Goal: Find specific page/section: Find specific page/section

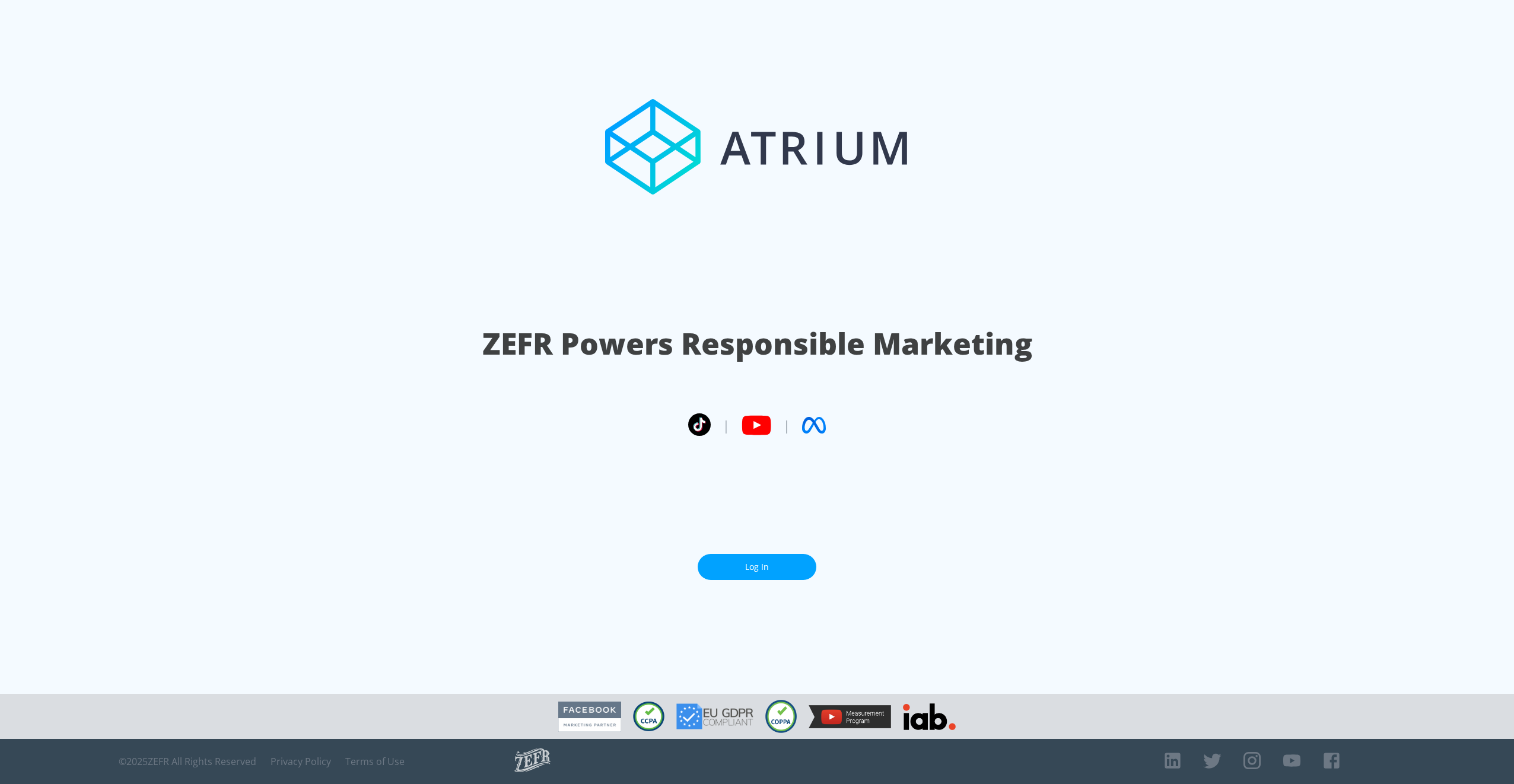
click at [791, 568] on link "Log In" at bounding box center [757, 567] width 119 height 27
click at [764, 569] on link "Log In" at bounding box center [757, 567] width 119 height 27
click at [769, 566] on link "Log In" at bounding box center [757, 567] width 119 height 27
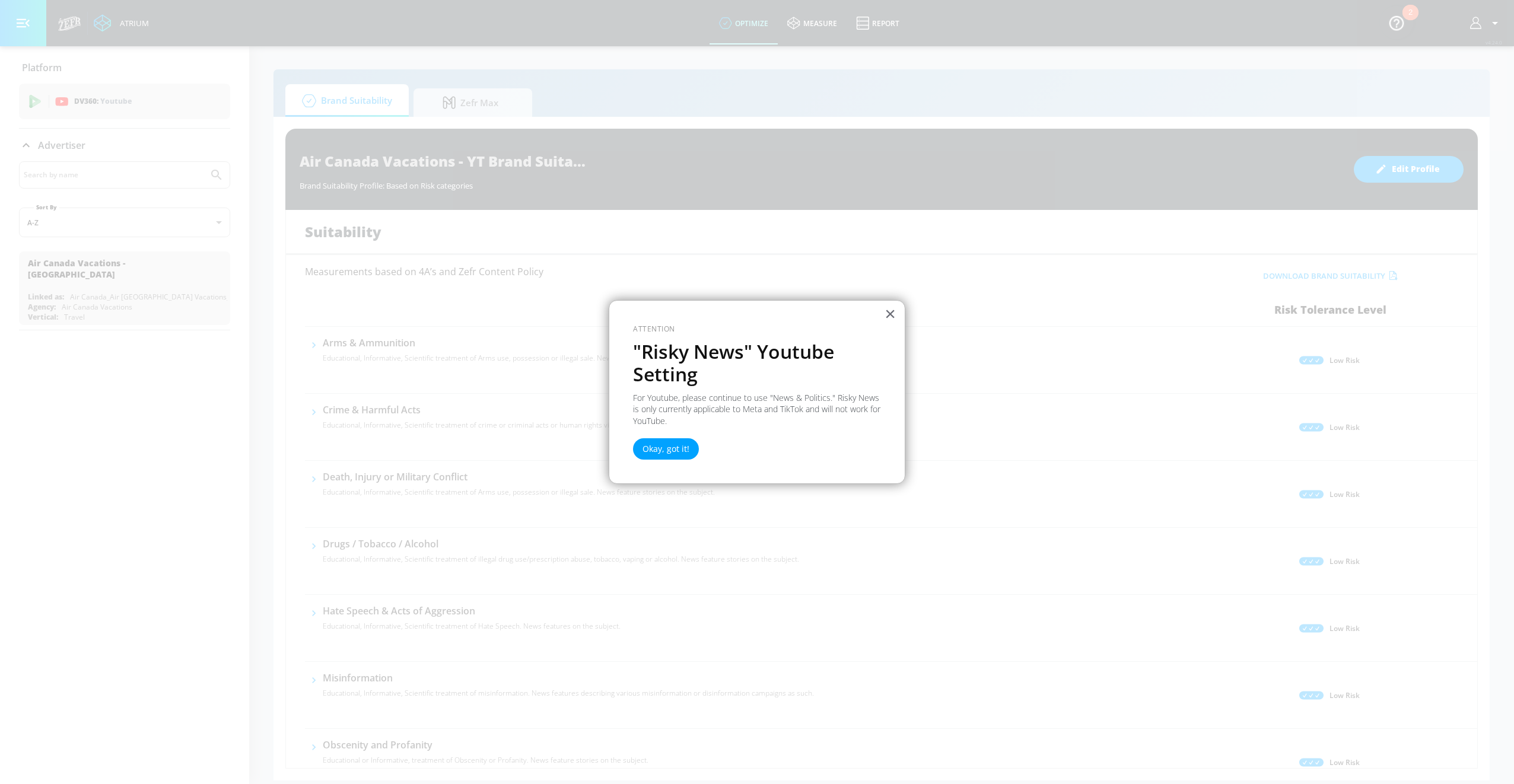
click at [670, 430] on div "× Attention "Risky News" Youtube Setting For Youtube, please continue to use "N…" at bounding box center [757, 392] width 296 height 184
click at [674, 451] on button "Okay, got it!" at bounding box center [665, 449] width 66 height 21
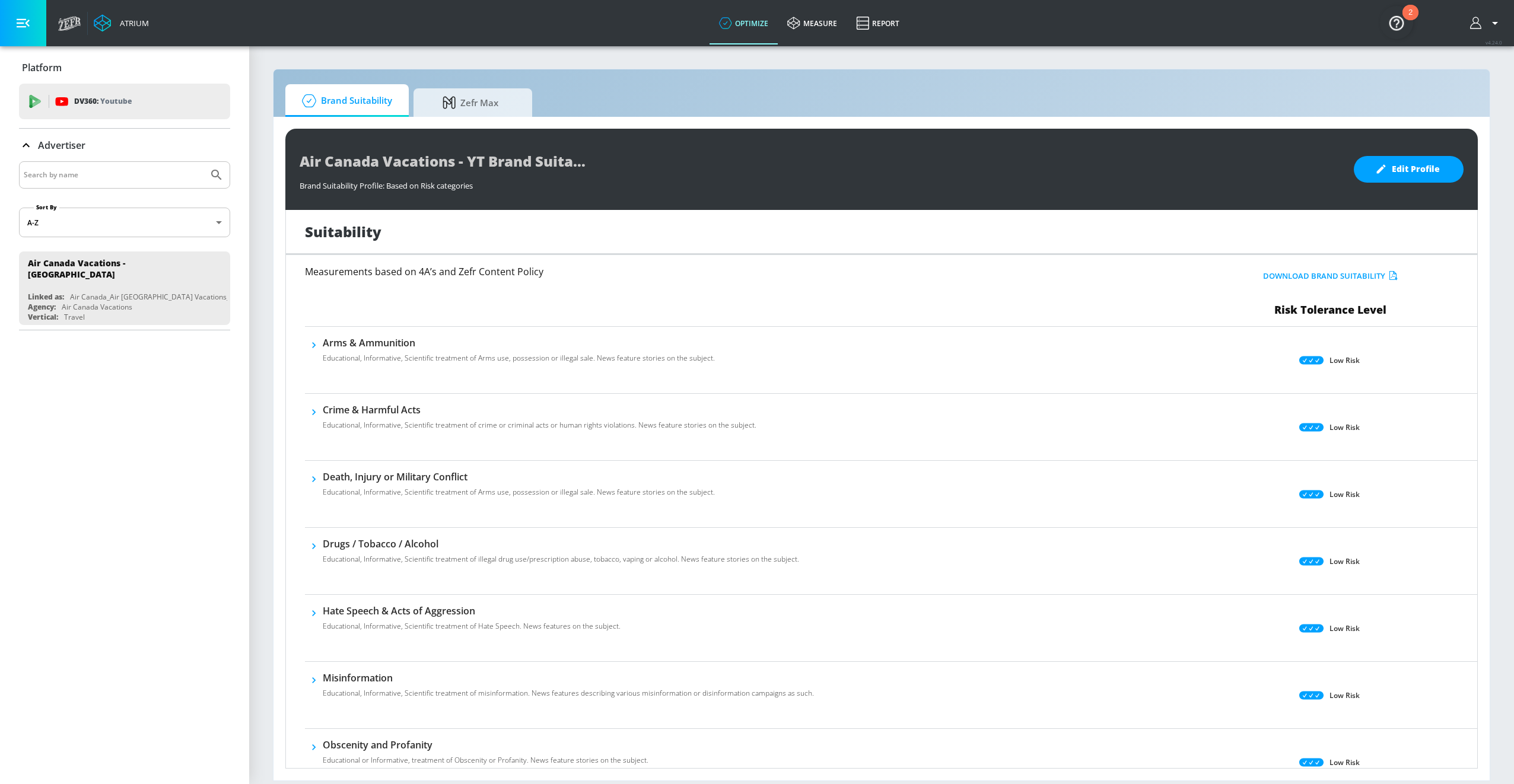
click at [1482, 27] on icon "button" at bounding box center [1477, 23] width 13 height 13
click at [1217, 161] on div at bounding box center [757, 392] width 1514 height 784
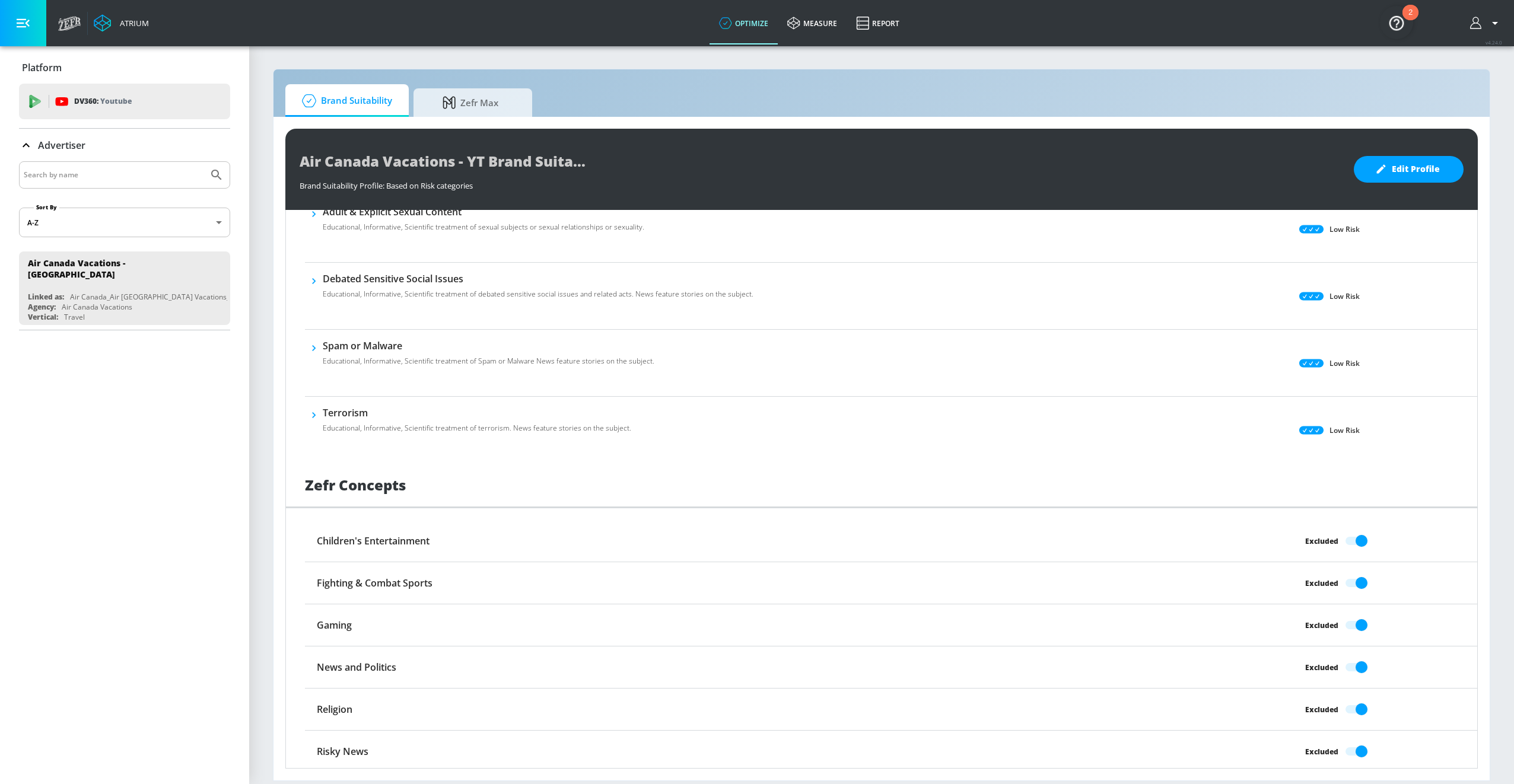
scroll to position [672, 0]
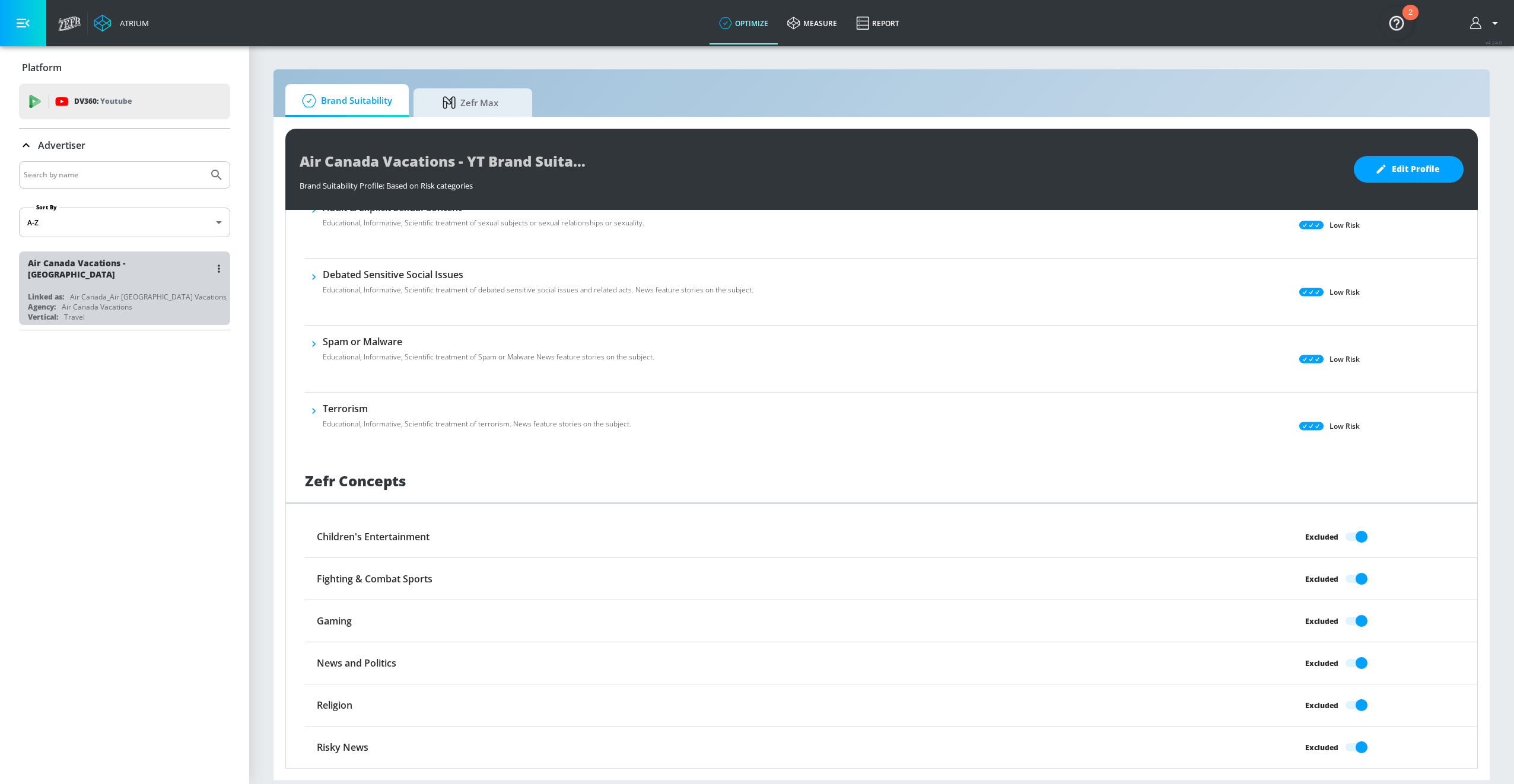
click at [103, 293] on div "Air Canada_Air [GEOGRAPHIC_DATA] Vacations_US_YouTube_DV360" at bounding box center [182, 296] width 226 height 10
click at [219, 268] on icon "list of Advertiser" at bounding box center [218, 268] width 2 height 7
click at [231, 250] on div at bounding box center [757, 392] width 1514 height 784
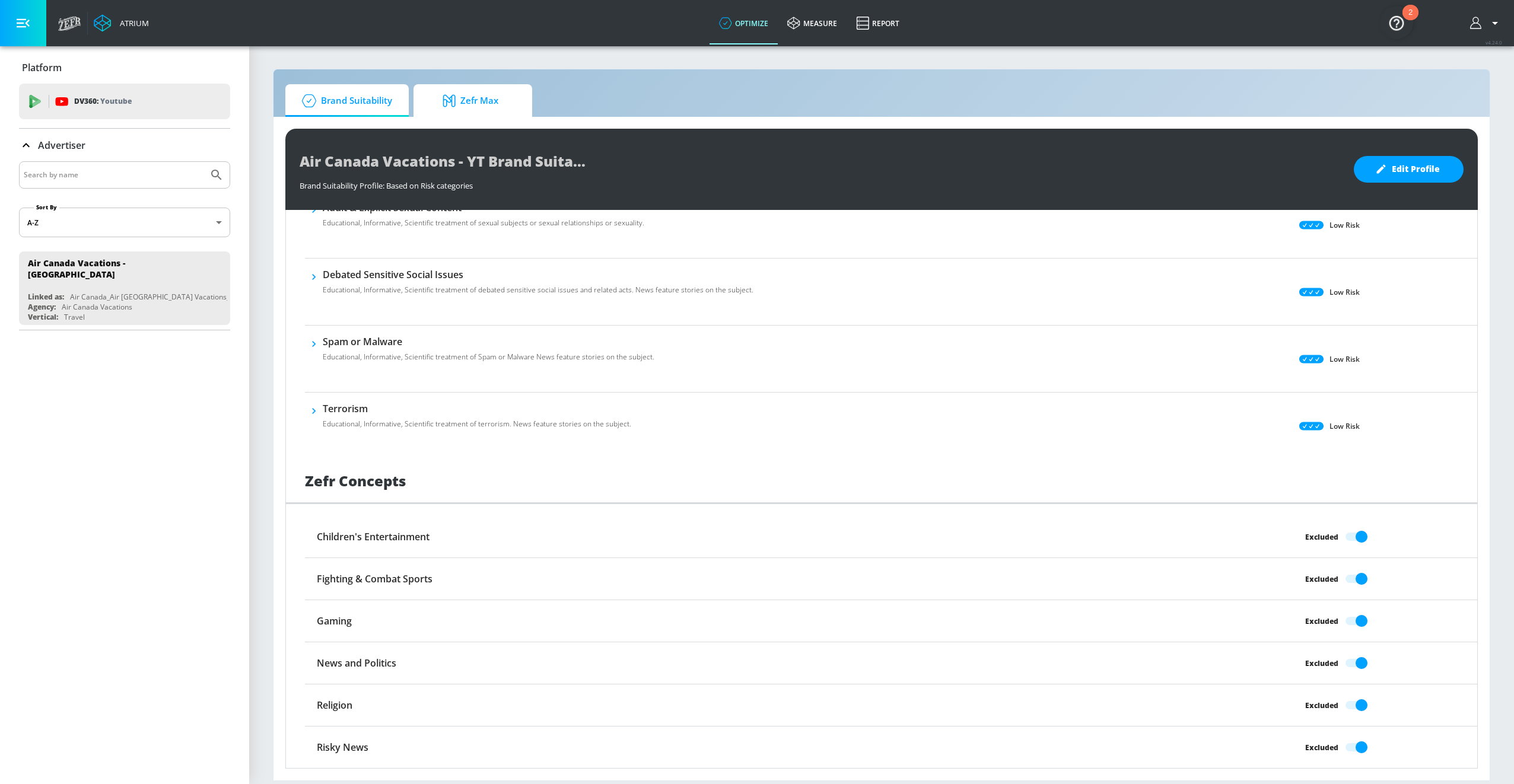
click at [491, 104] on span "Zefr Max" at bounding box center [470, 100] width 90 height 29
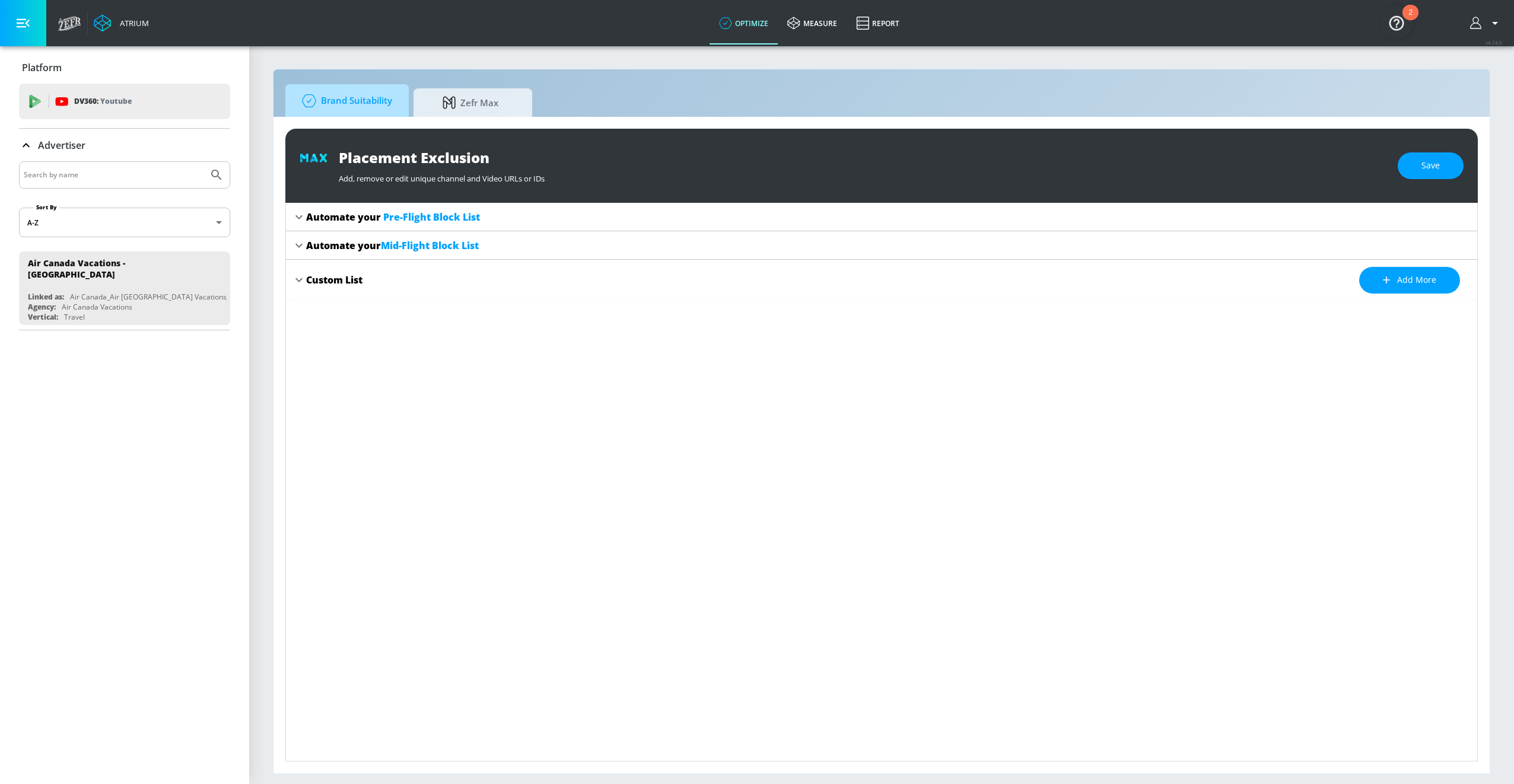
click at [332, 99] on span "Brand Suitability" at bounding box center [345, 100] width 95 height 29
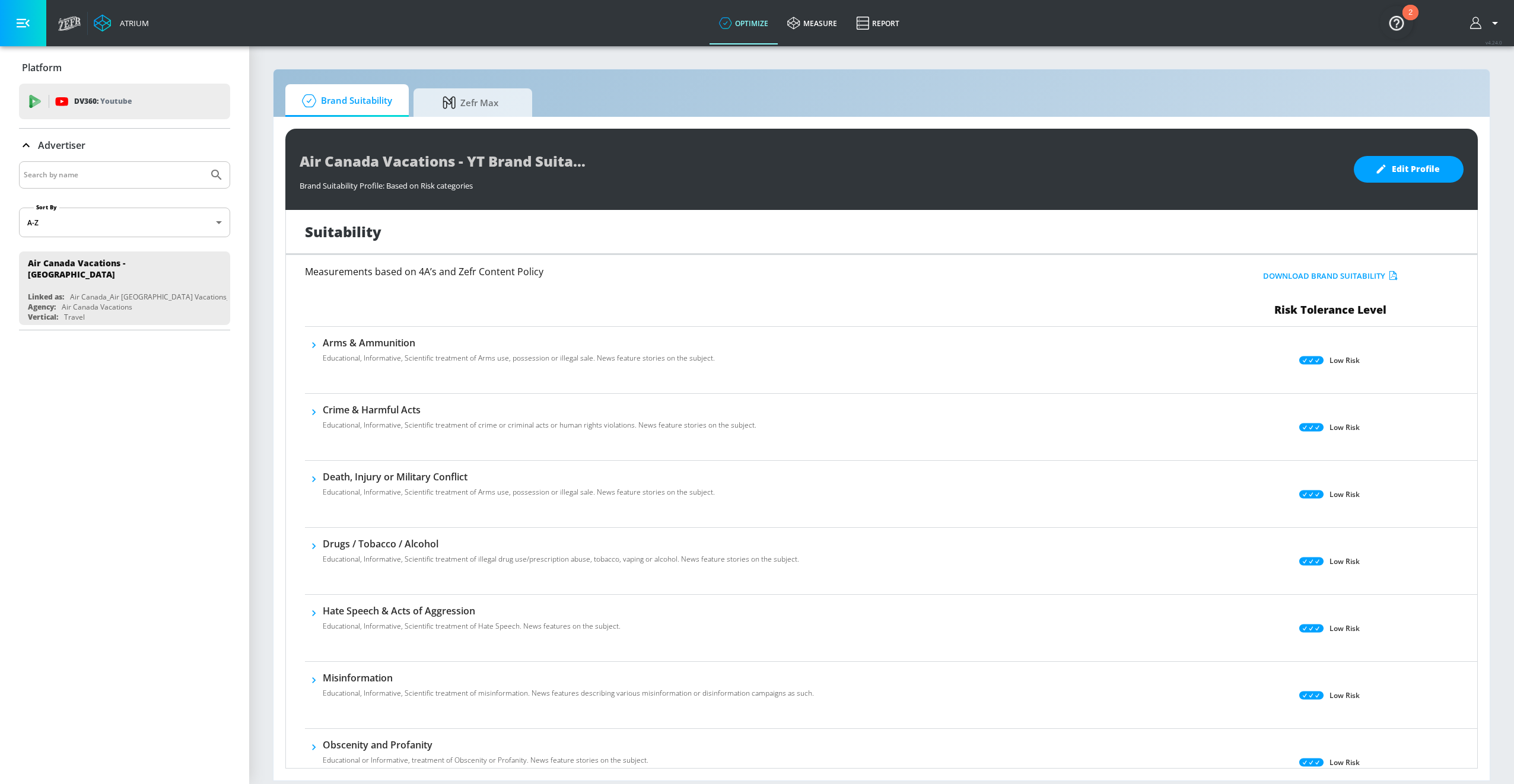
click at [21, 19] on icon "button" at bounding box center [23, 23] width 13 height 9
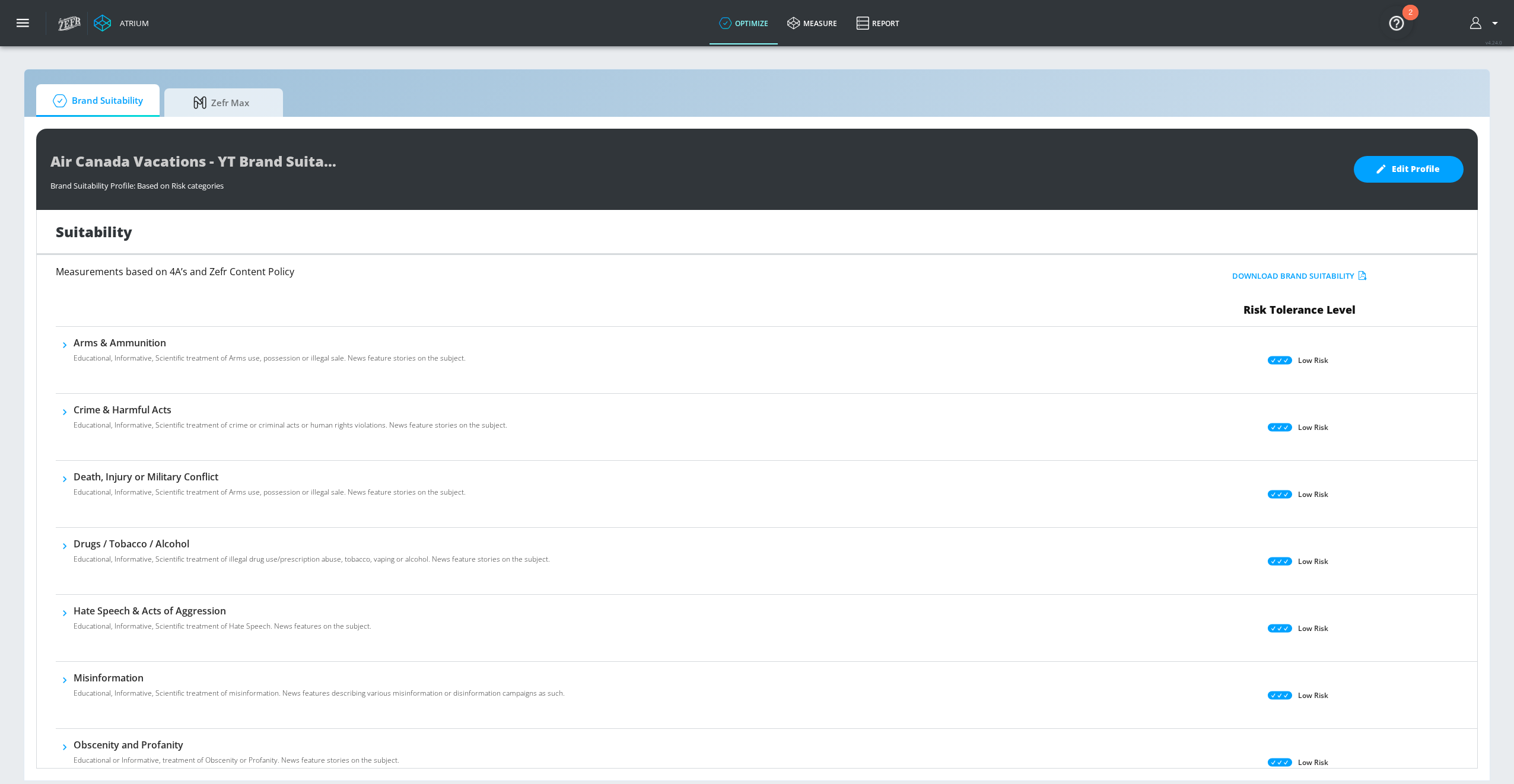
click at [1489, 29] on icon "button" at bounding box center [1494, 22] width 14 height 14
click at [1013, 53] on div at bounding box center [757, 392] width 1514 height 784
click at [1394, 22] on img "Open Resource Center, 2 new notifications" at bounding box center [1397, 22] width 33 height 33
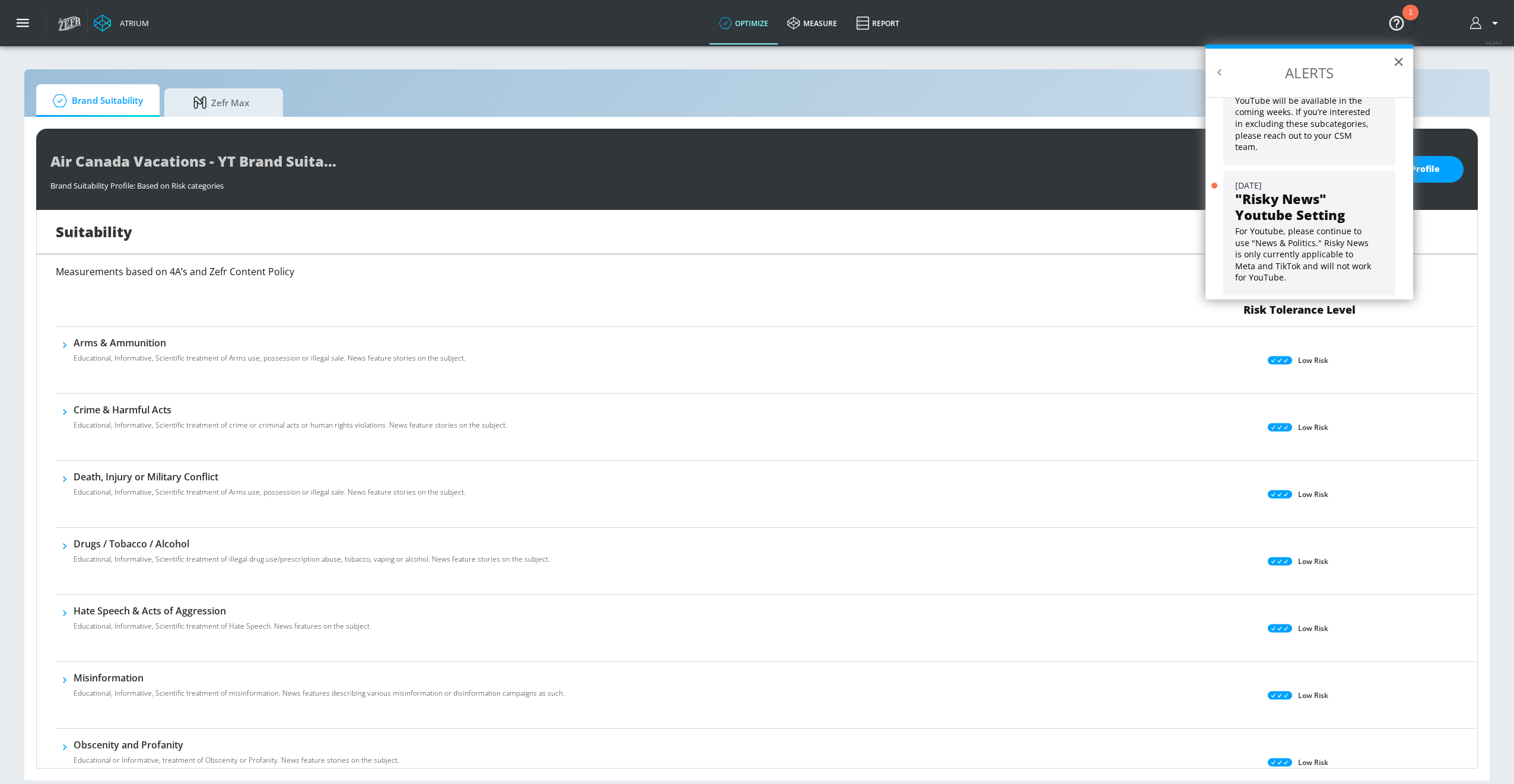
scroll to position [107, 0]
click at [1129, 98] on div "Brand Suitability Zefr Max" at bounding box center [757, 100] width 1442 height 33
click at [893, 14] on link "Report" at bounding box center [877, 23] width 62 height 43
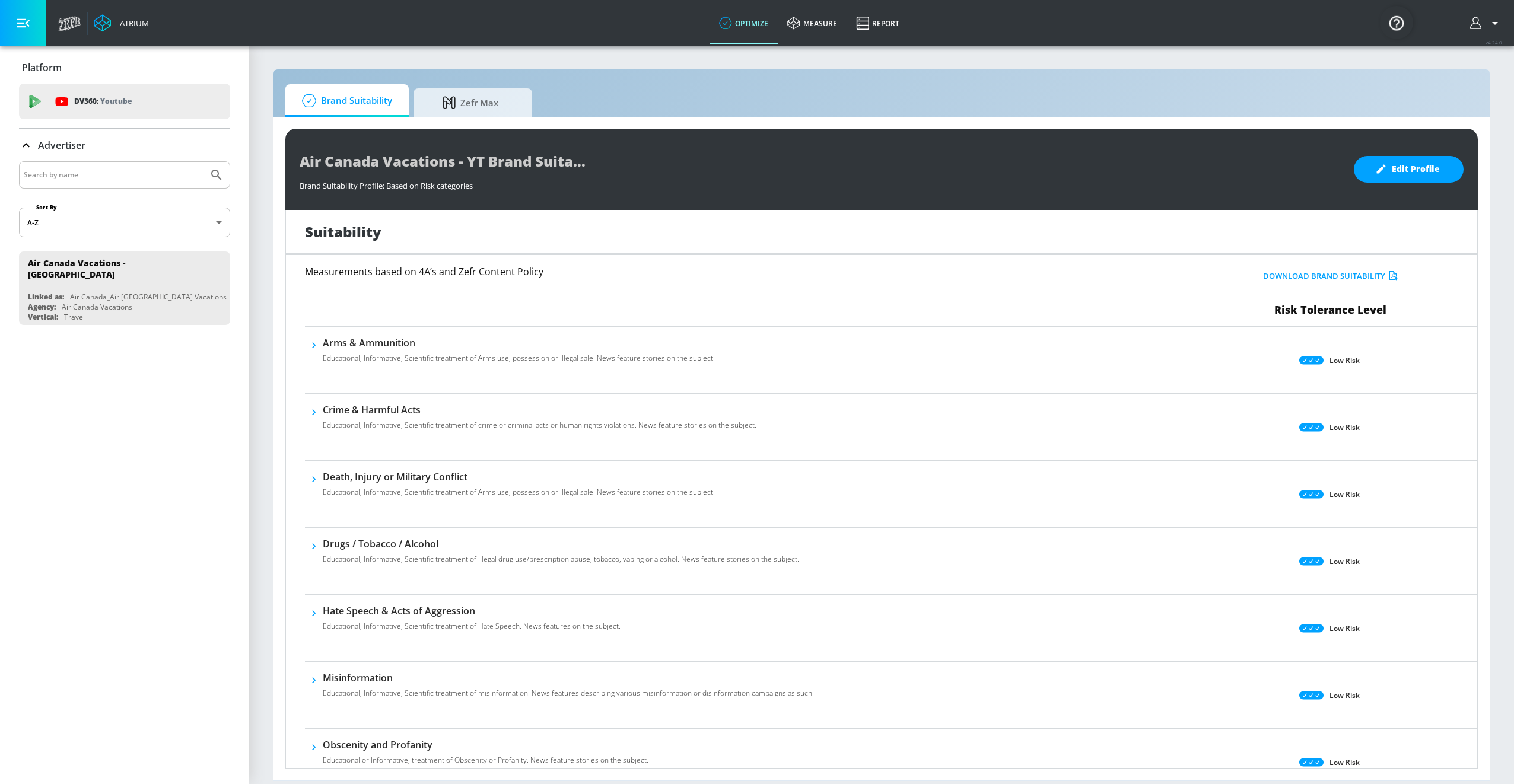
click at [116, 25] on div "Atrium" at bounding box center [132, 22] width 33 height 10
